Goal: Task Accomplishment & Management: Use online tool/utility

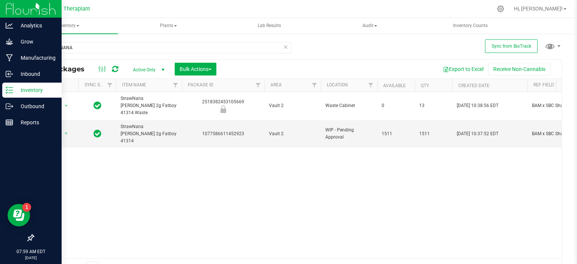
click at [36, 90] on p "Inventory" at bounding box center [35, 90] width 45 height 9
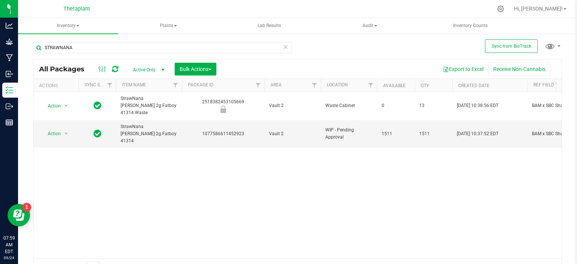
click at [283, 46] on icon at bounding box center [285, 46] width 5 height 9
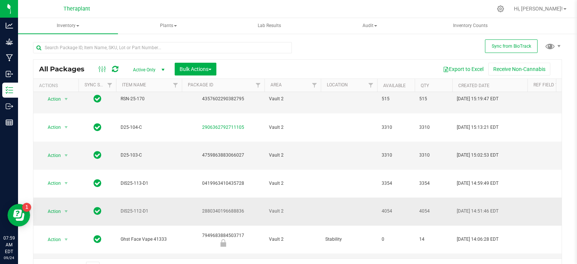
scroll to position [274, 0]
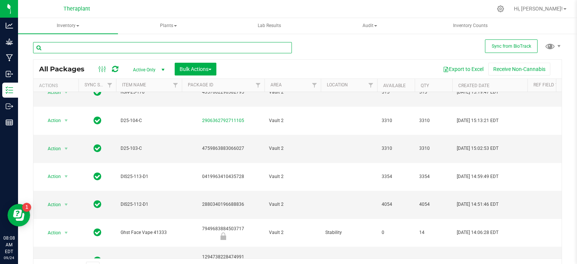
click at [111, 49] on input "text" at bounding box center [162, 47] width 259 height 11
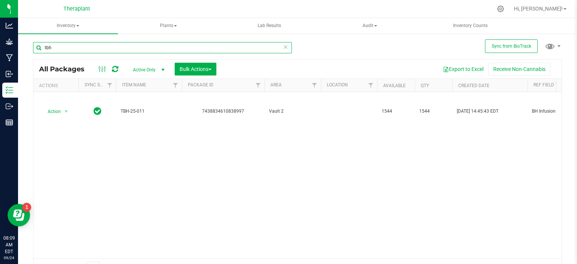
type input "tbh"
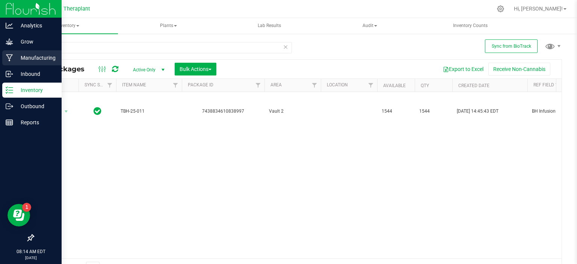
click at [23, 56] on p "Manufacturing" at bounding box center [35, 57] width 45 height 9
